Goal: Task Accomplishment & Management: Manage account settings

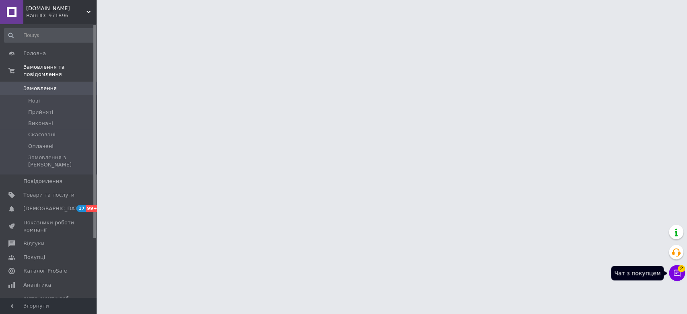
drag, startPoint x: 677, startPoint y: 273, endPoint x: 677, endPoint y: 267, distance: 6.4
click at [677, 273] on icon at bounding box center [677, 273] width 8 height 8
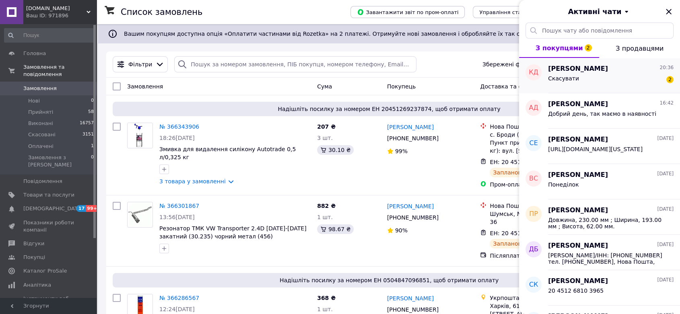
click at [569, 72] on span "[PERSON_NAME]" at bounding box center [578, 68] width 60 height 9
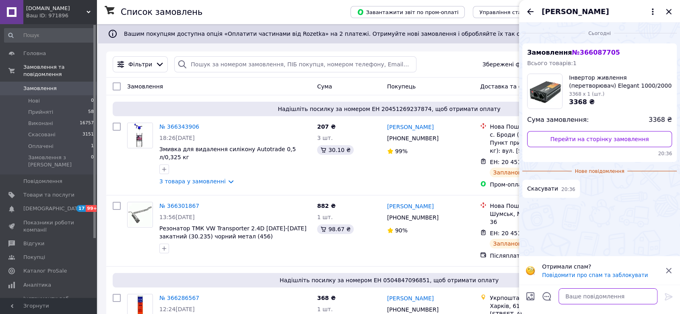
click at [585, 300] on textarea at bounding box center [608, 297] width 99 height 16
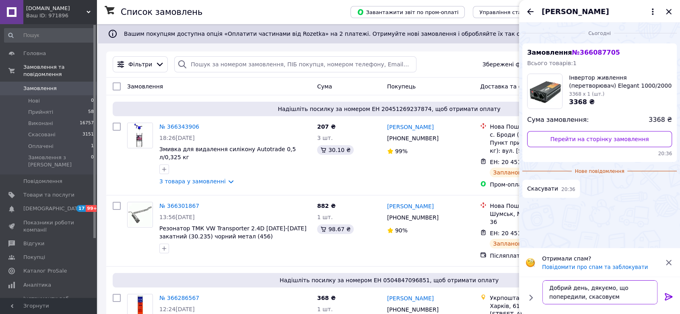
type textarea "Добрий день, дякуємо, що попередили, скасовуємо"
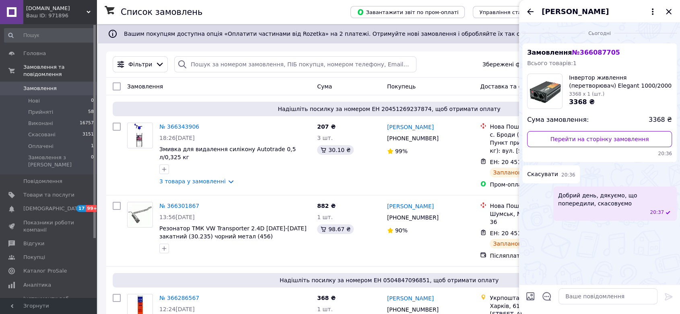
click at [590, 51] on span "№ 366087705" at bounding box center [596, 53] width 48 height 8
click at [588, 140] on link "Перейти на сторінку замовлення" at bounding box center [599, 139] width 145 height 16
click at [668, 10] on icon "Закрити" at bounding box center [669, 12] width 10 height 10
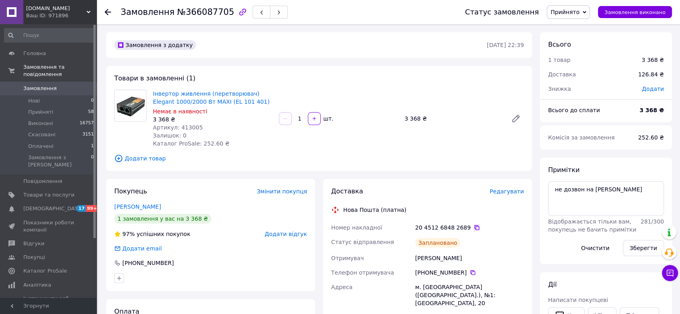
click at [474, 227] on icon at bounding box center [477, 228] width 6 height 6
click at [587, 11] on icon at bounding box center [585, 12] width 4 height 4
click at [581, 53] on li "Оплачено" at bounding box center [569, 52] width 42 height 12
click at [589, 10] on span "Оплачено" at bounding box center [568, 12] width 43 height 14
click at [573, 49] on li "Скасовано" at bounding box center [569, 52] width 42 height 12
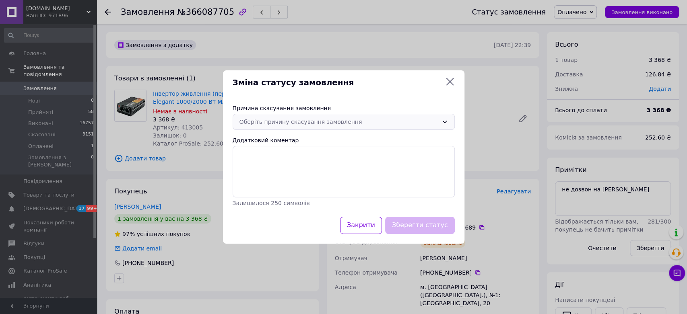
click at [446, 119] on icon at bounding box center [445, 122] width 6 height 6
click at [300, 185] on li "На прохання покупця" at bounding box center [343, 183] width 221 height 14
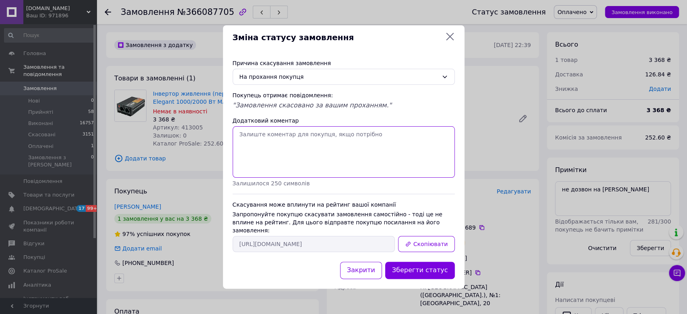
click at [265, 158] on textarea "Додатковий коментар" at bounding box center [344, 152] width 222 height 52
click at [275, 141] on textarea "Відмова клієннтом 12.10 в чаті" at bounding box center [344, 152] width 222 height 52
type textarea "Відмова клієнтом 12.10 в чаті"
click at [416, 269] on button "Зберегти статус" at bounding box center [420, 270] width 70 height 17
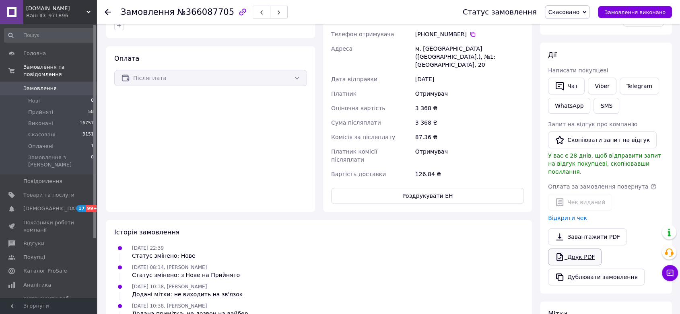
scroll to position [268, 0]
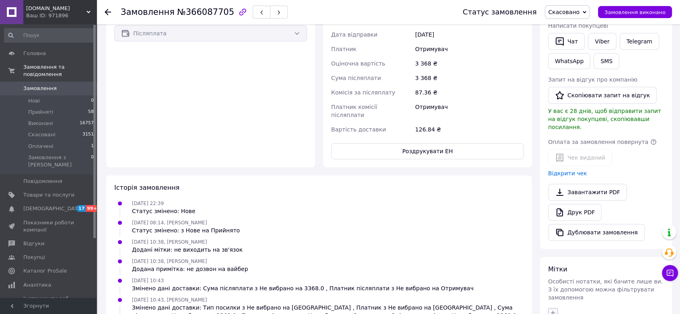
click at [551, 310] on icon "button" at bounding box center [553, 313] width 6 height 6
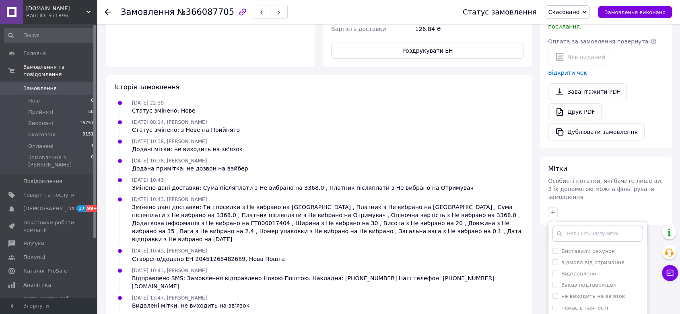
scroll to position [45, 0]
click at [599, 294] on div "Отменён" at bounding box center [598, 297] width 91 height 7
checkbox input "true"
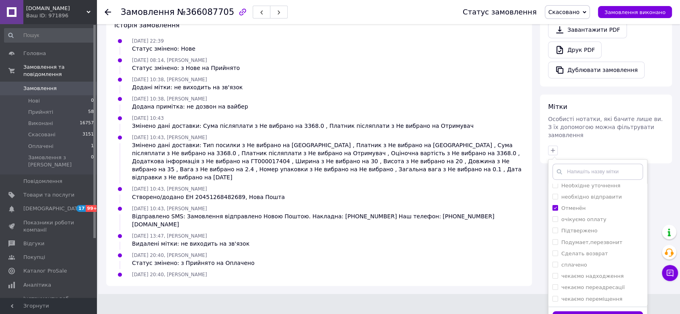
click at [610, 312] on button "Додати мітку" at bounding box center [598, 320] width 91 height 16
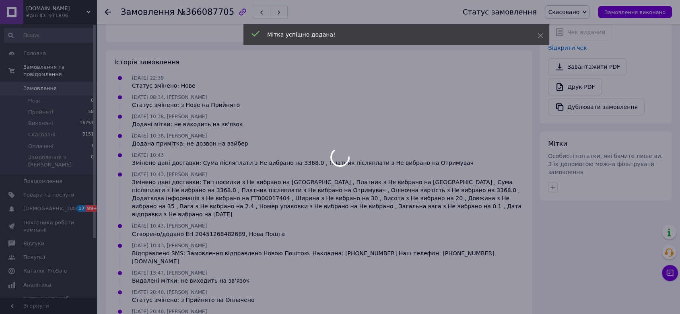
scroll to position [19, 0]
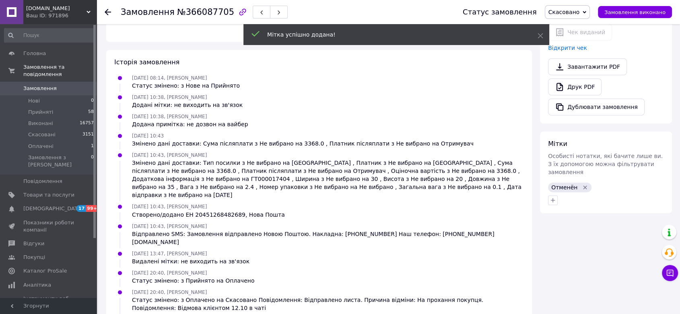
click at [107, 14] on use at bounding box center [108, 12] width 6 height 6
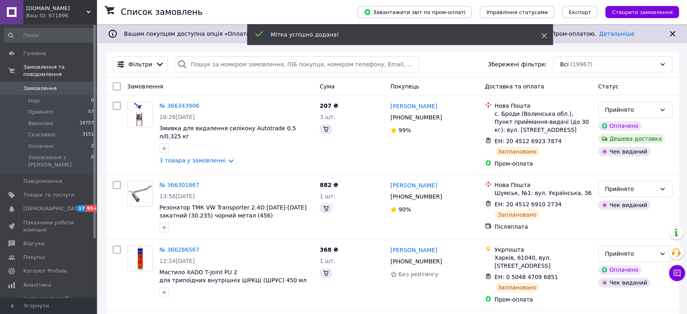
click at [543, 38] on icon at bounding box center [545, 36] width 6 height 6
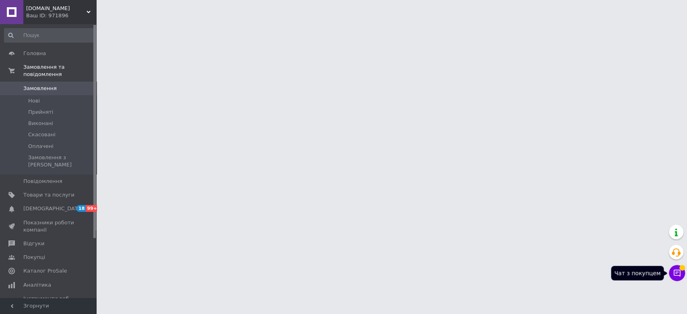
click at [679, 275] on icon at bounding box center [677, 273] width 8 height 8
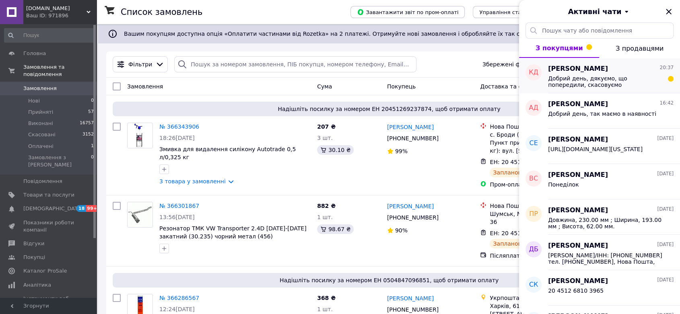
click at [596, 84] on span "Добрий день, дякуємо, що попередили, скасовуємо" at bounding box center [605, 81] width 114 height 13
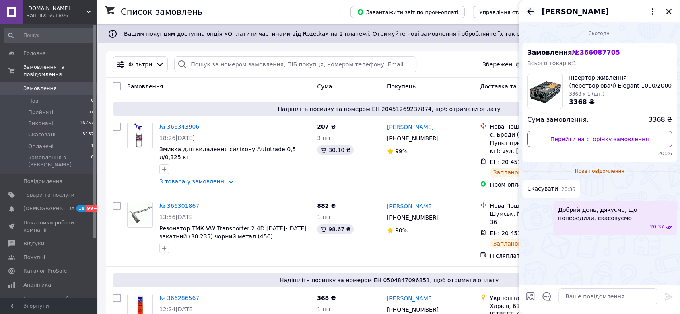
click at [531, 9] on icon "Назад" at bounding box center [531, 12] width 10 height 10
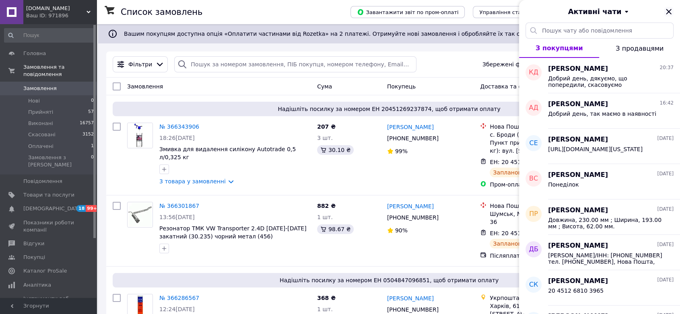
click at [667, 11] on icon "Закрити" at bounding box center [669, 12] width 10 height 10
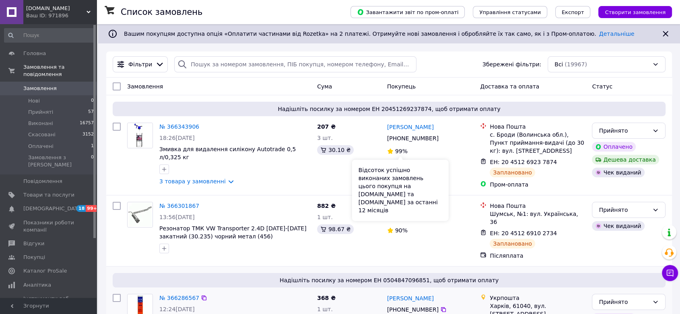
scroll to position [89, 0]
